Goal: Transaction & Acquisition: Purchase product/service

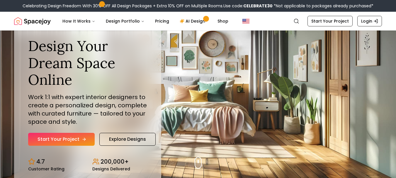
click at [68, 137] on link "Start Your Project" at bounding box center [61, 139] width 67 height 13
click at [190, 21] on link "AI Design" at bounding box center [193, 21] width 37 height 12
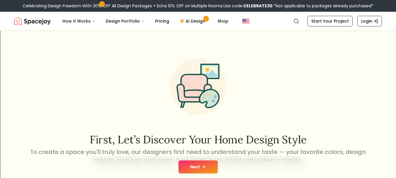
click at [209, 162] on button "Next" at bounding box center [197, 166] width 39 height 13
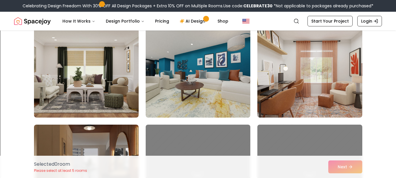
scroll to position [1276, 0]
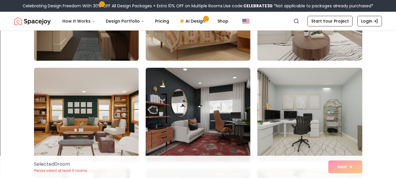
click at [316, 84] on img at bounding box center [310, 114] width 110 height 98
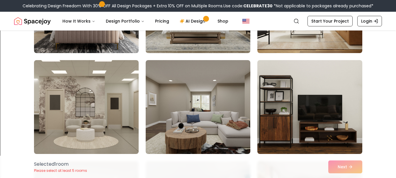
scroll to position [1133, 0]
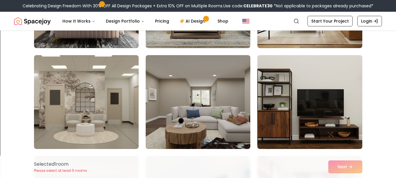
click at [333, 93] on img at bounding box center [310, 102] width 110 height 98
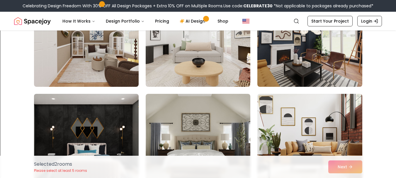
click at [73, 125] on img at bounding box center [86, 140] width 110 height 98
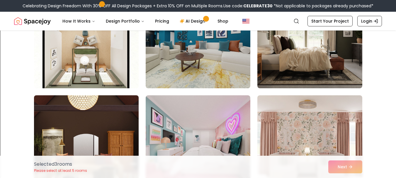
click at [72, 129] on img at bounding box center [86, 142] width 110 height 98
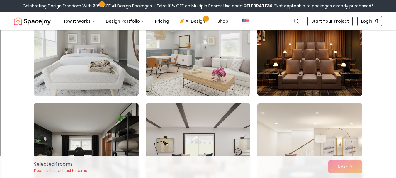
scroll to position [2499, 0]
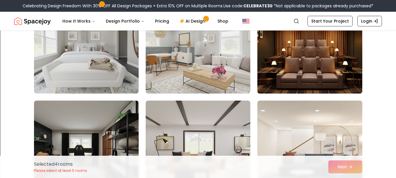
click at [340, 52] on img at bounding box center [310, 46] width 110 height 98
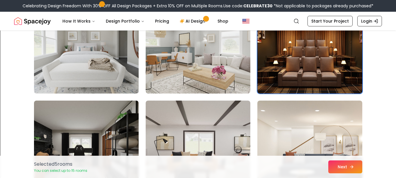
click at [354, 164] on button "Next" at bounding box center [345, 166] width 34 height 13
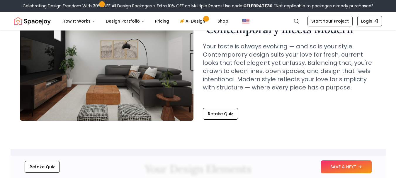
scroll to position [53, 0]
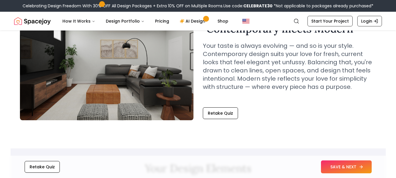
click at [356, 164] on button "SAVE & NEXT" at bounding box center [346, 166] width 51 height 13
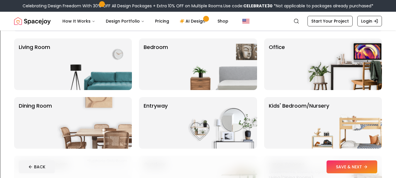
scroll to position [41, 0]
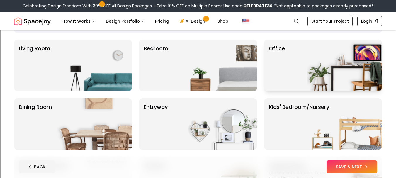
click at [340, 57] on img at bounding box center [344, 66] width 75 height 52
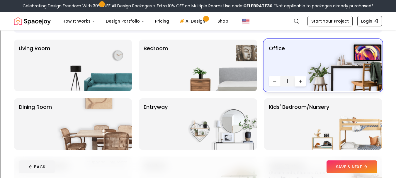
click at [301, 80] on icon "Increase quantity" at bounding box center [300, 81] width 5 height 5
click at [367, 167] on icon at bounding box center [366, 166] width 5 height 5
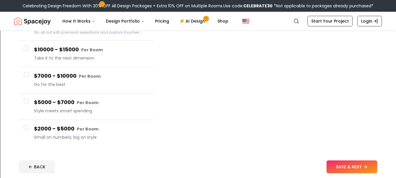
scroll to position [78, 0]
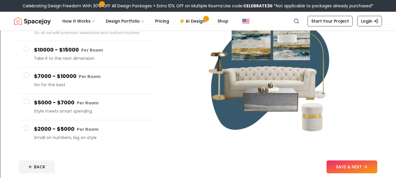
click at [23, 51] on div at bounding box center [26, 49] width 6 height 6
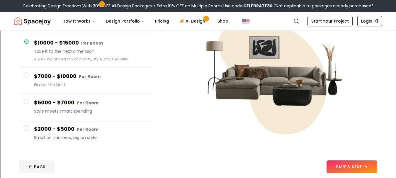
click at [25, 81] on button "$7000 - $10000 Per Room Go for the best" at bounding box center [86, 80] width 135 height 26
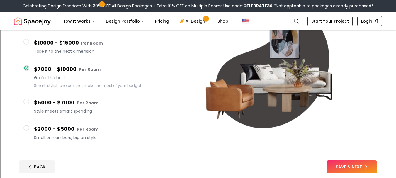
click at [30, 104] on button "$5000 - $7000 Per Room Style meets smart spending" at bounding box center [86, 107] width 135 height 26
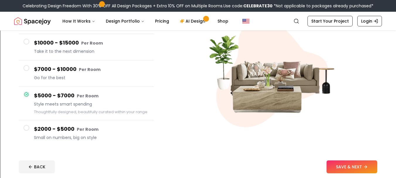
click at [25, 130] on span at bounding box center [26, 128] width 6 height 6
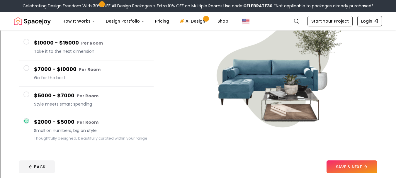
click at [24, 42] on span at bounding box center [26, 42] width 6 height 6
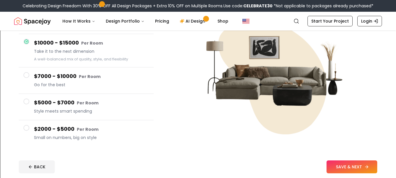
click at [343, 164] on button "SAVE & NEXT" at bounding box center [351, 166] width 51 height 13
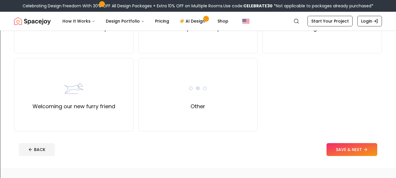
scroll to position [258, 0]
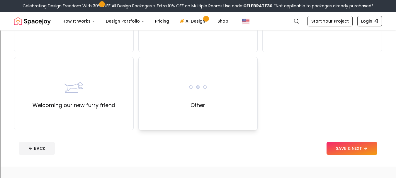
click at [174, 93] on div "Other" at bounding box center [198, 93] width 120 height 73
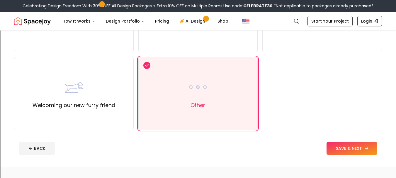
click at [346, 145] on button "SAVE & NEXT" at bounding box center [351, 148] width 51 height 13
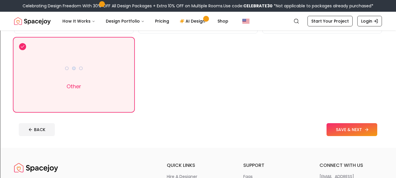
scroll to position [122, 0]
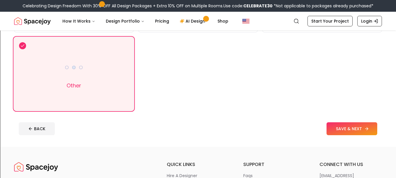
click at [355, 133] on button "SAVE & NEXT" at bounding box center [351, 128] width 51 height 13
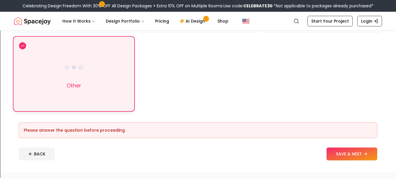
click at [62, 74] on div "Other" at bounding box center [74, 73] width 120 height 73
click at [64, 84] on div "Other" at bounding box center [74, 73] width 120 height 73
click at [338, 160] on button "SAVE & NEXT" at bounding box center [351, 153] width 51 height 13
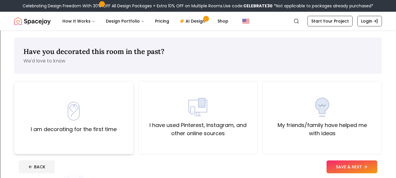
click at [86, 134] on div "I am decorating for the first time" at bounding box center [74, 117] width 120 height 73
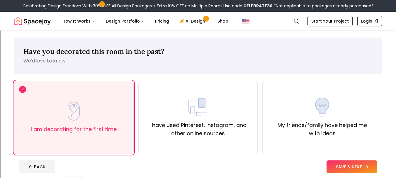
click at [362, 165] on button "SAVE & NEXT" at bounding box center [351, 166] width 51 height 13
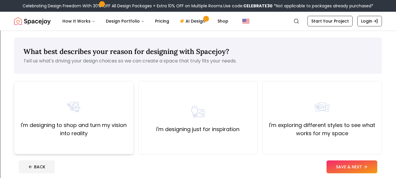
click at [103, 122] on label "I'm designing to shop and turn my vision into reality" at bounding box center [74, 129] width 110 height 16
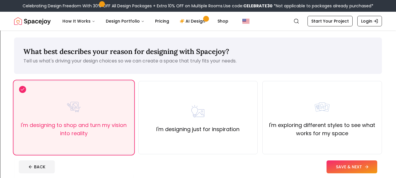
click at [364, 165] on icon at bounding box center [366, 166] width 5 height 5
